Goal: Task Accomplishment & Management: Use online tool/utility

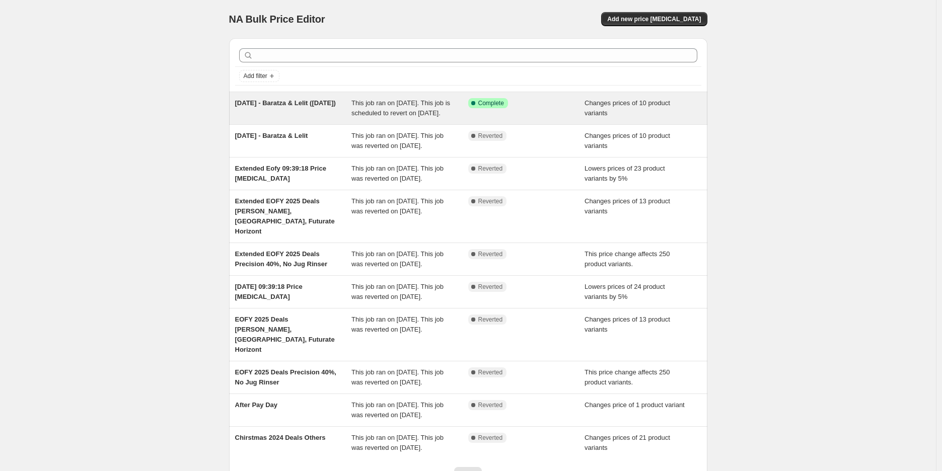
click at [380, 117] on span "This job ran on [DATE]. This job is scheduled to revert on [DATE]." at bounding box center [401, 108] width 99 height 18
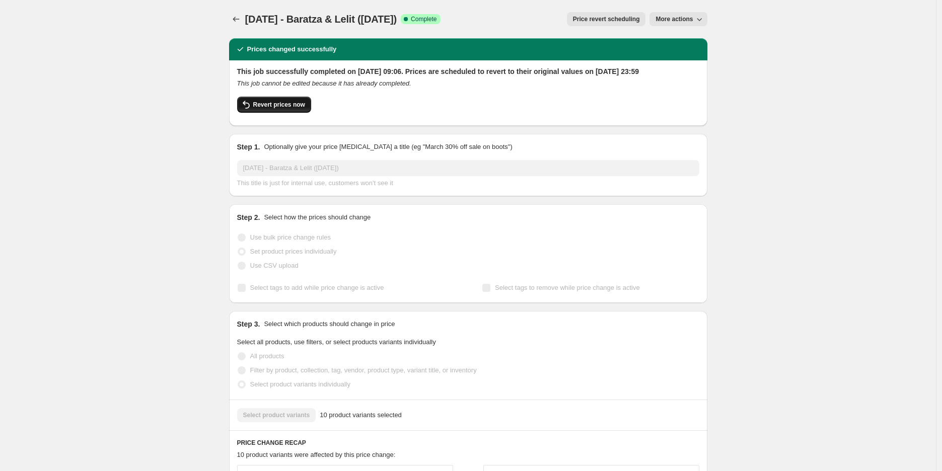
click at [280, 109] on span "Revert prices now" at bounding box center [279, 105] width 52 height 8
checkbox input "false"
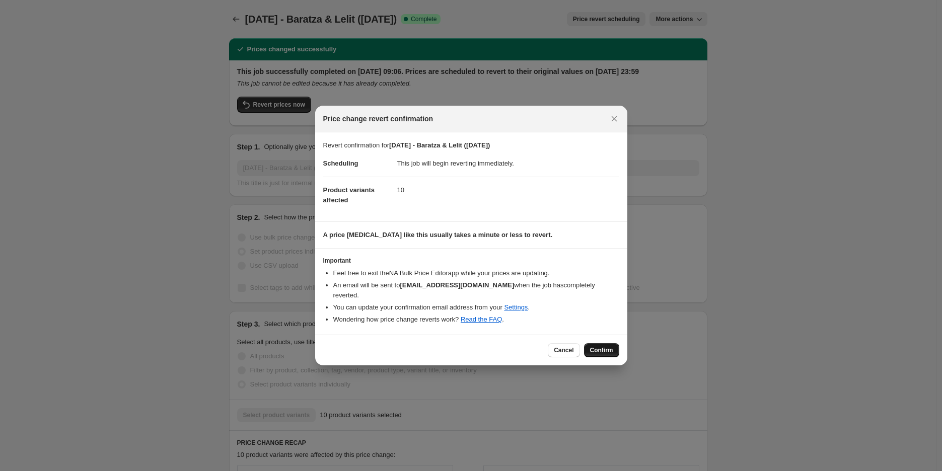
click at [601, 344] on button "Confirm" at bounding box center [601, 351] width 35 height 14
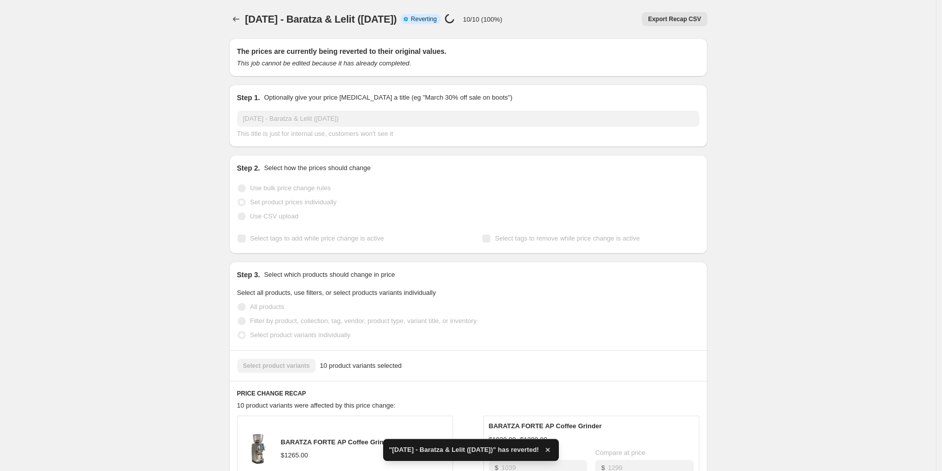
checkbox input "true"
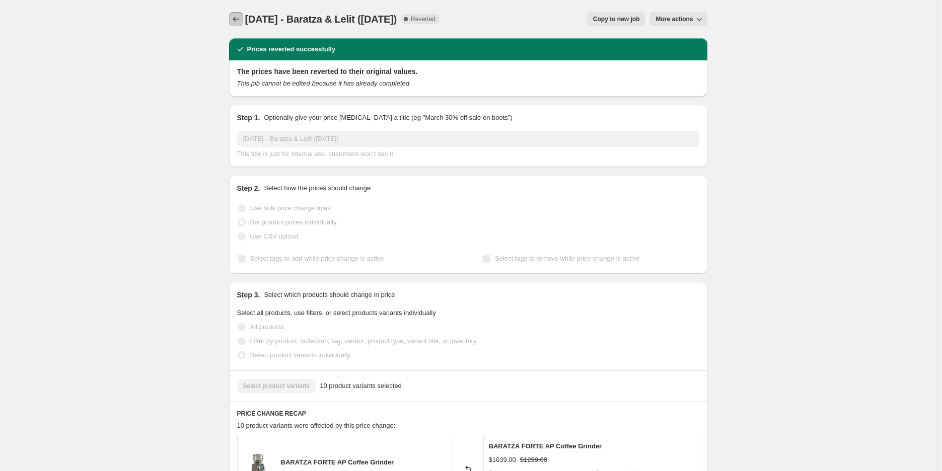
click at [239, 18] on icon "Price change jobs" at bounding box center [236, 19] width 10 height 10
